Goal: Task Accomplishment & Management: Complete application form

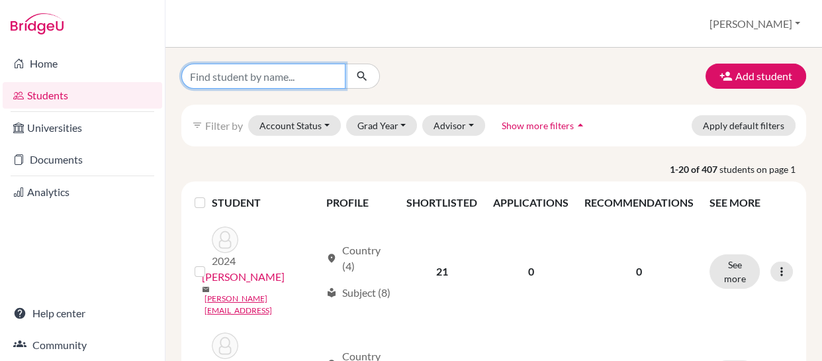
click at [315, 73] on input "Find student by name..." at bounding box center [263, 76] width 164 height 25
type input "s"
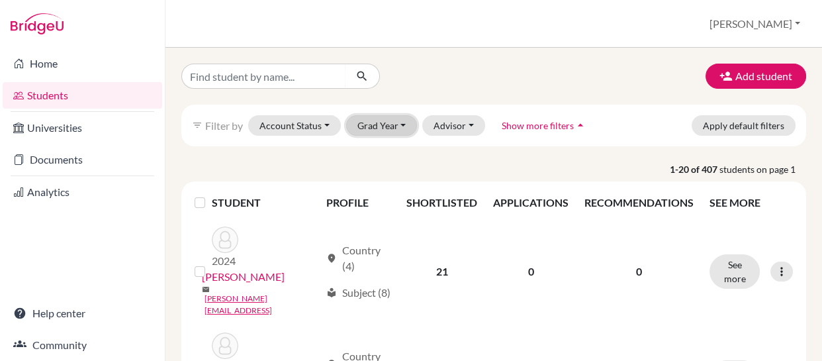
click at [399, 121] on button "Grad Year" at bounding box center [382, 125] width 72 height 21
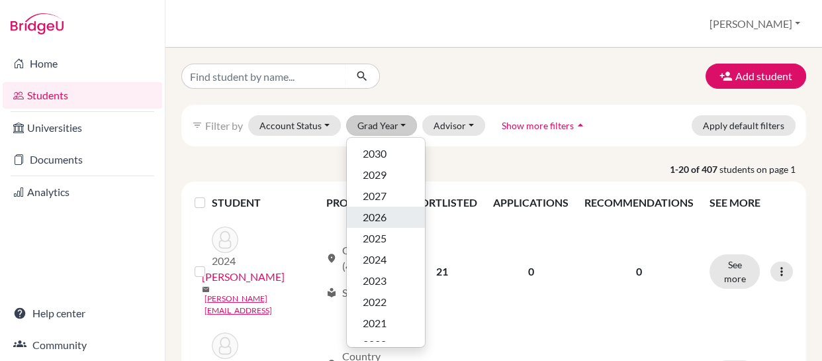
click at [380, 216] on span "2026" at bounding box center [375, 217] width 24 height 16
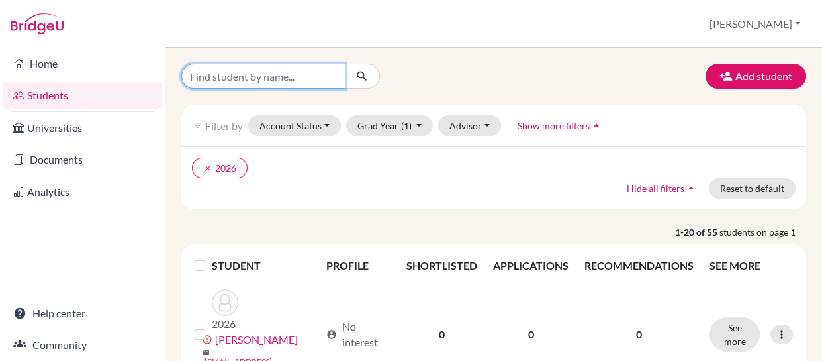
click at [299, 77] on input "Find student by name..." at bounding box center [263, 76] width 164 height 25
type input "svartz"
click button "submit" at bounding box center [362, 76] width 35 height 25
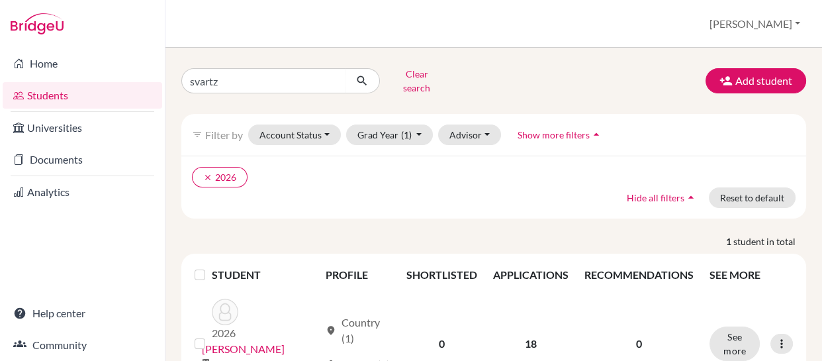
scroll to position [47, 0]
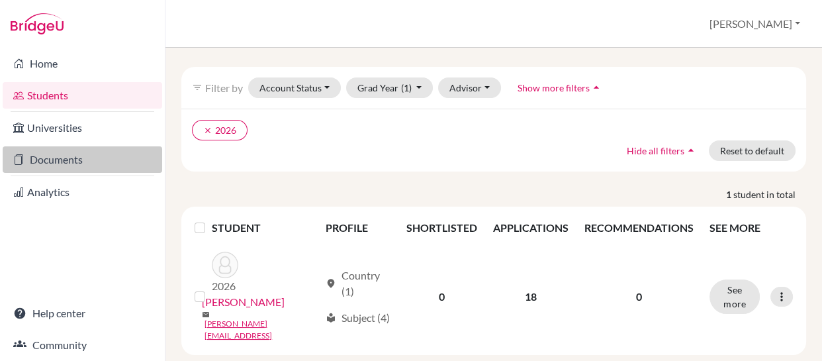
click at [51, 158] on link "Documents" at bounding box center [83, 159] width 160 height 26
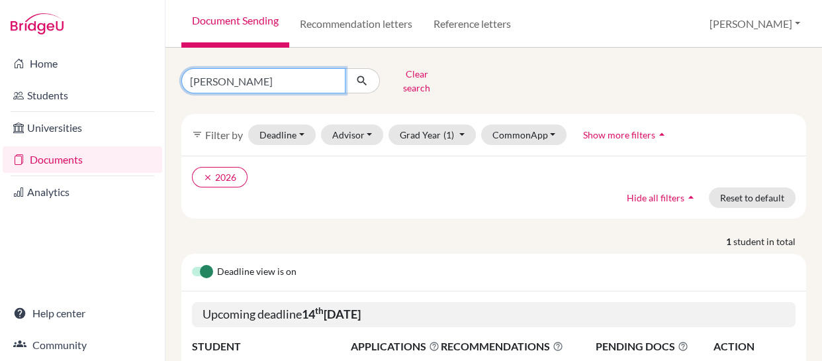
click at [286, 78] on input "luna" at bounding box center [263, 80] width 164 height 25
type input "l"
type input "svartz"
click button "submit" at bounding box center [362, 80] width 35 height 25
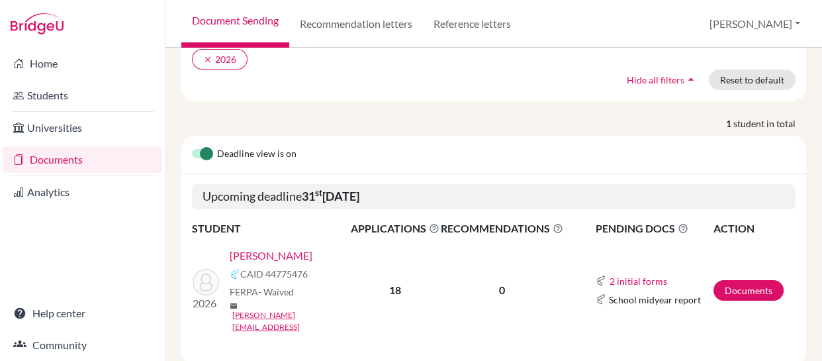
scroll to position [124, 0]
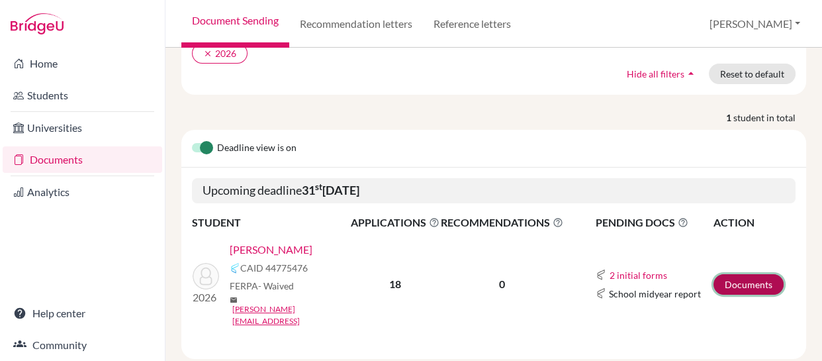
click at [736, 274] on link "Documents" at bounding box center [749, 284] width 70 height 21
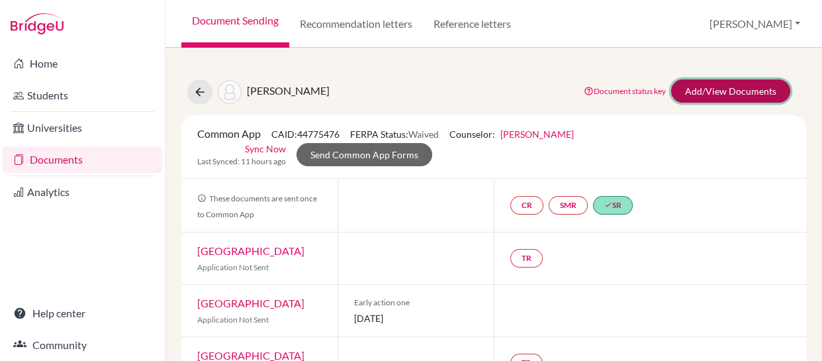
click at [699, 88] on link "Add/View Documents" at bounding box center [730, 90] width 119 height 23
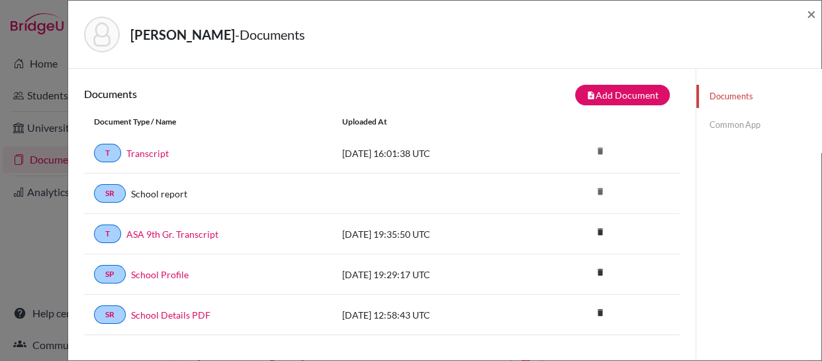
click at [714, 123] on link "Common App" at bounding box center [759, 124] width 125 height 23
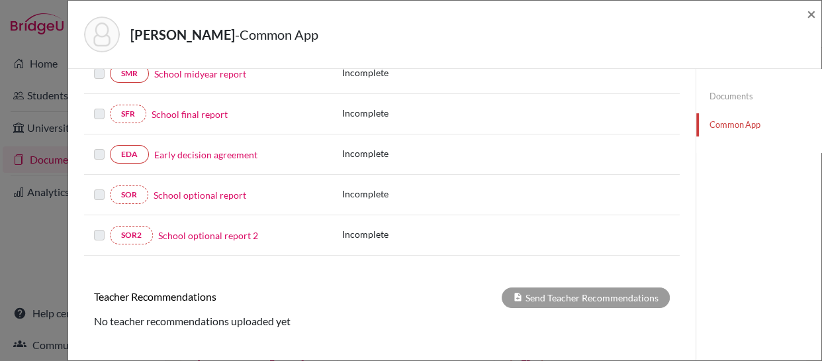
scroll to position [303, 0]
click at [178, 191] on link "School optional report" at bounding box center [200, 194] width 93 height 14
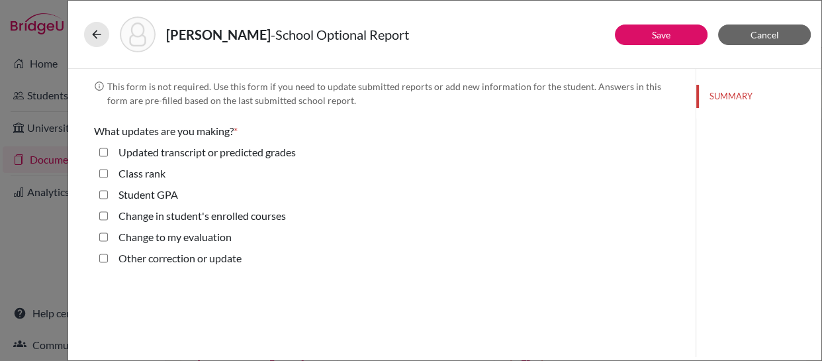
click at [103, 152] on grades "Updated transcript or predicted grades" at bounding box center [103, 152] width 9 height 16
checkbox grades "true"
click at [654, 34] on link "Save" at bounding box center [661, 34] width 19 height 11
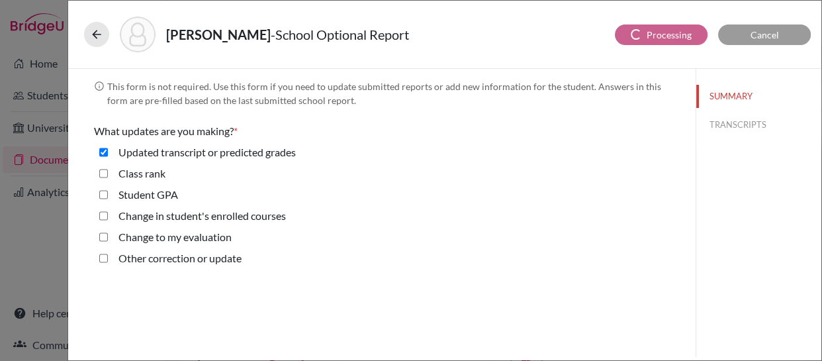
select select "0"
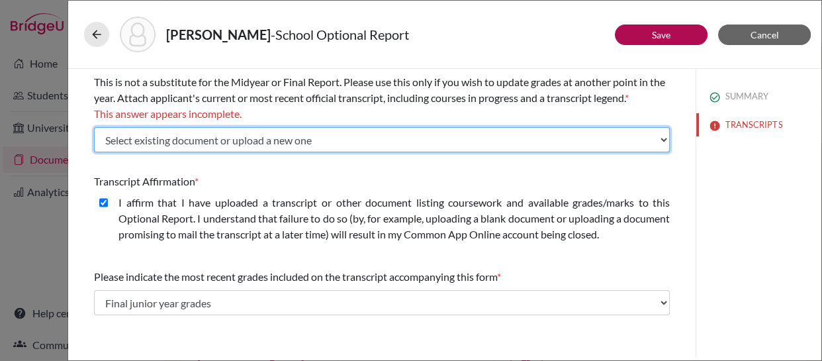
click at [491, 144] on select "Select existing document or upload a new one Transcript ASA 9th Gr. Transcript …" at bounding box center [382, 139] width 576 height 25
click at [94, 127] on select "Select existing document or upload a new one Transcript ASA 9th Gr. Transcript …" at bounding box center [382, 139] width 576 height 25
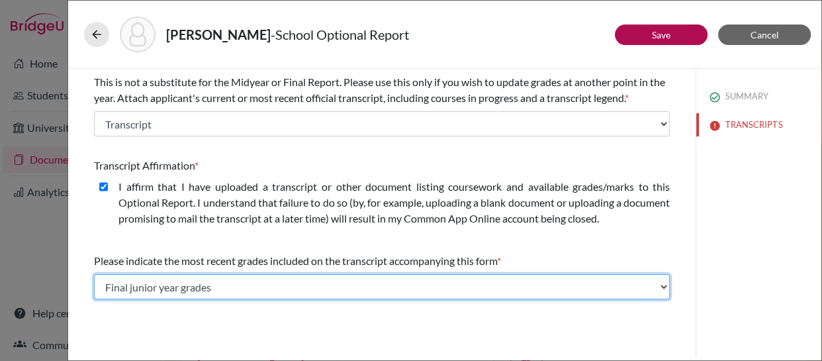
click at [462, 289] on select "Select... Final junior year grades 1st Quarter senior year grades 2nd Quarter/1…" at bounding box center [382, 286] width 576 height 25
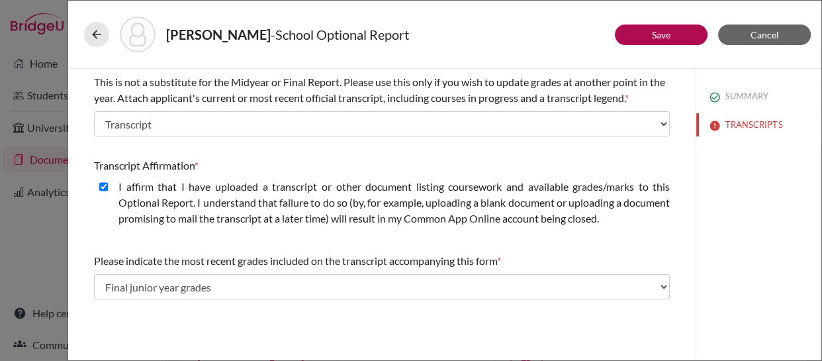
click at [783, 194] on div "SUMMARY TRANSCRIPTS" at bounding box center [759, 213] width 126 height 288
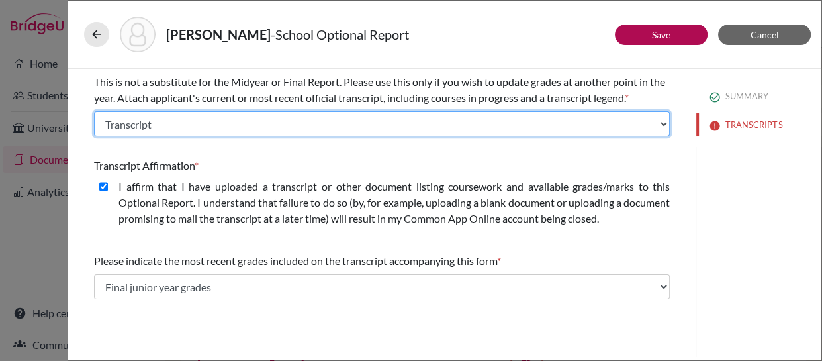
click at [609, 126] on select "Select existing document or upload a new one Transcript ASA 9th Gr. Transcript …" at bounding box center [382, 123] width 576 height 25
select select "Upload New File"
click at [94, 111] on select "Select existing document or upload a new one Transcript ASA 9th Gr. Transcript …" at bounding box center [382, 123] width 576 height 25
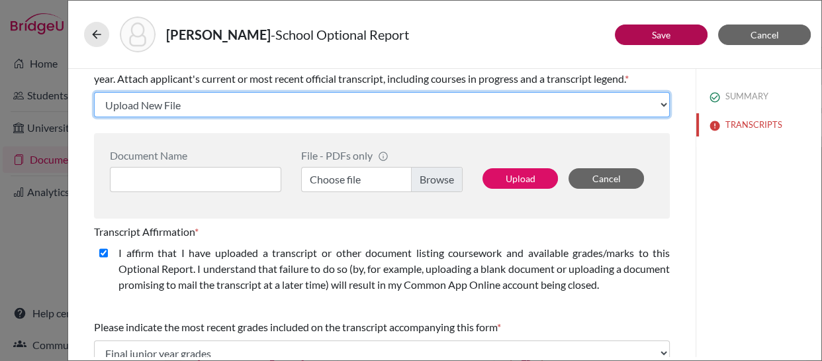
scroll to position [20, 0]
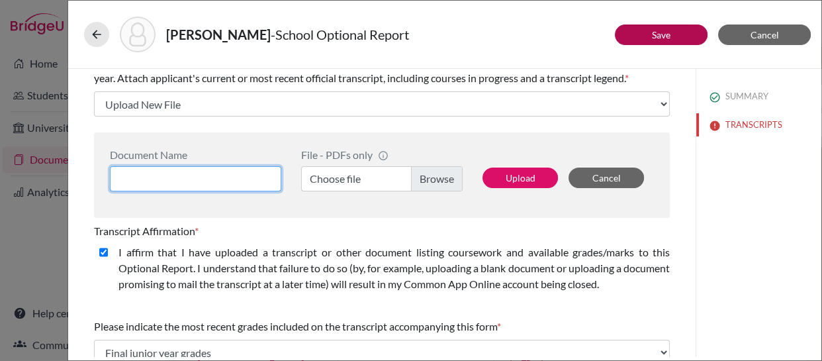
click at [264, 179] on input at bounding box center [195, 178] width 171 height 25
type input "Transcript 9, 10, 11"
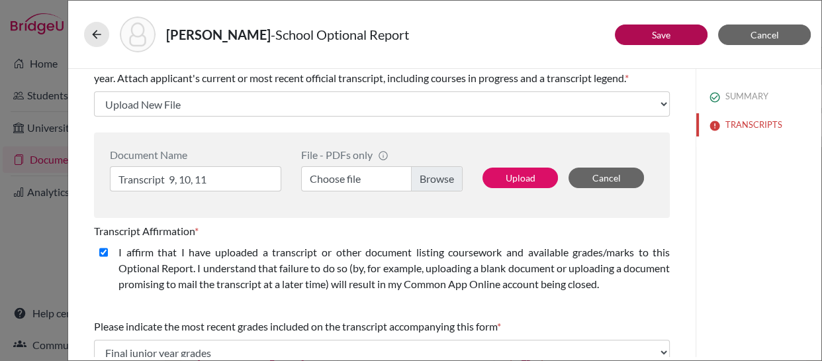
click at [434, 179] on label "Choose file" at bounding box center [382, 178] width 162 height 25
click at [434, 179] on input "Choose file" at bounding box center [382, 178] width 162 height 25
click at [762, 34] on span "Cancel" at bounding box center [765, 34] width 28 height 11
